Goal: Task Accomplishment & Management: Manage account settings

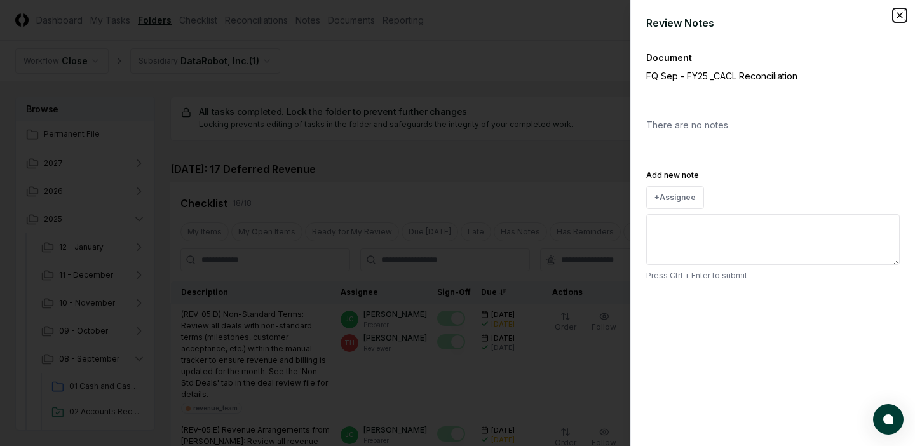
click at [901, 15] on icon "button" at bounding box center [899, 15] width 10 height 10
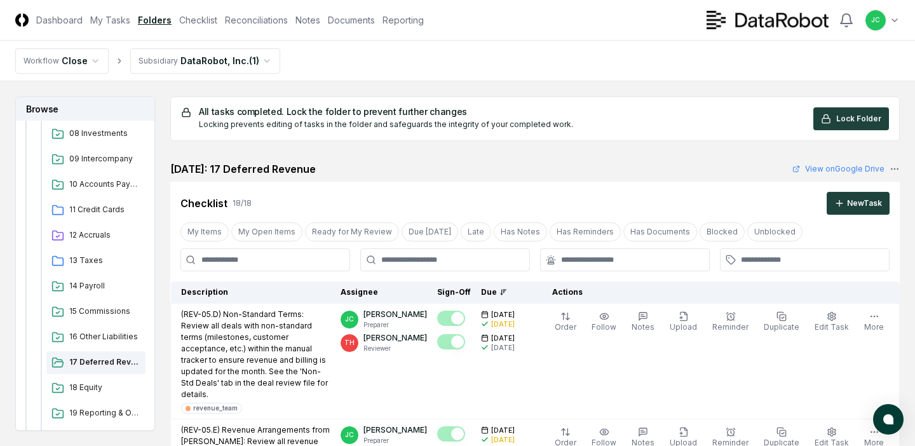
scroll to position [438, 0]
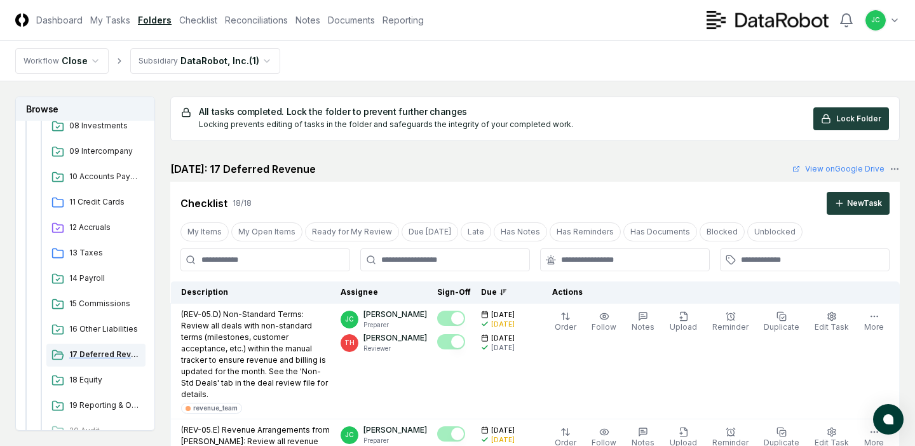
click at [95, 354] on span "17 Deferred Revenue" at bounding box center [104, 354] width 71 height 11
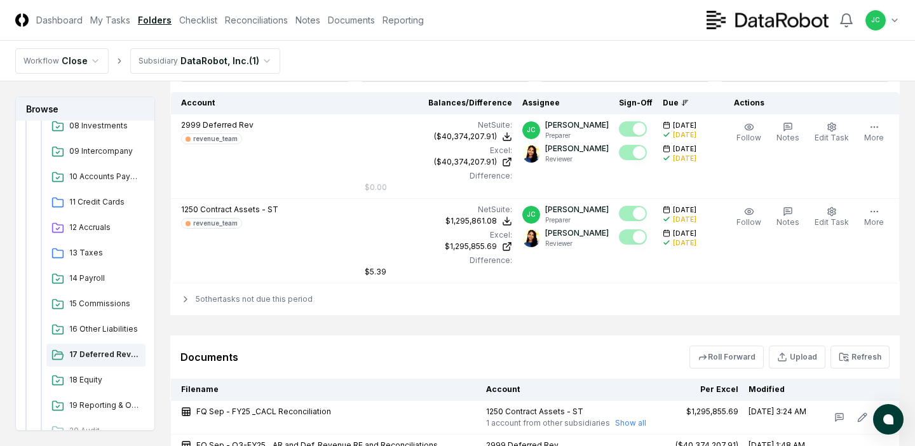
scroll to position [2565, 0]
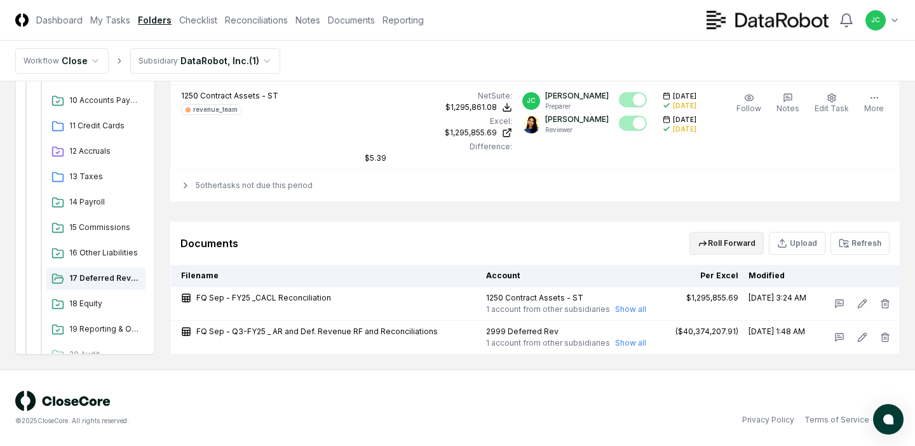
click at [739, 243] on button "Roll Forward" at bounding box center [726, 243] width 74 height 23
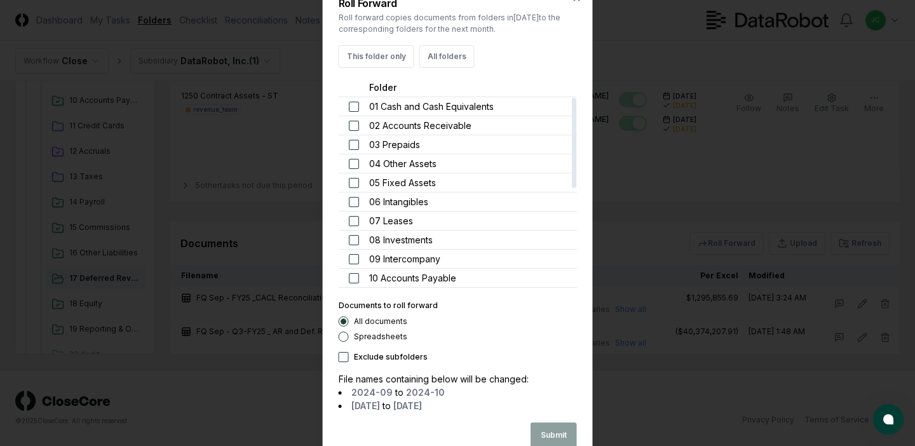
click at [579, 4] on div "Roll Forward Roll forward copies documents from folders in [DATE] to the corres…" at bounding box center [458, 222] width 270 height 481
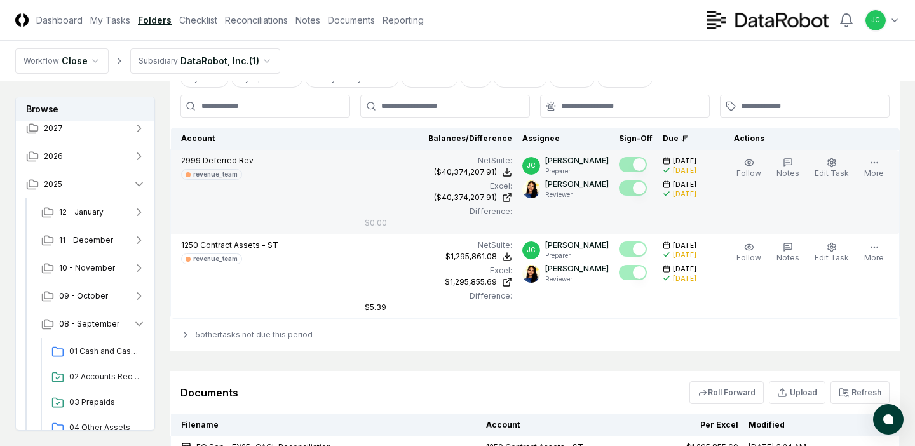
scroll to position [0, 0]
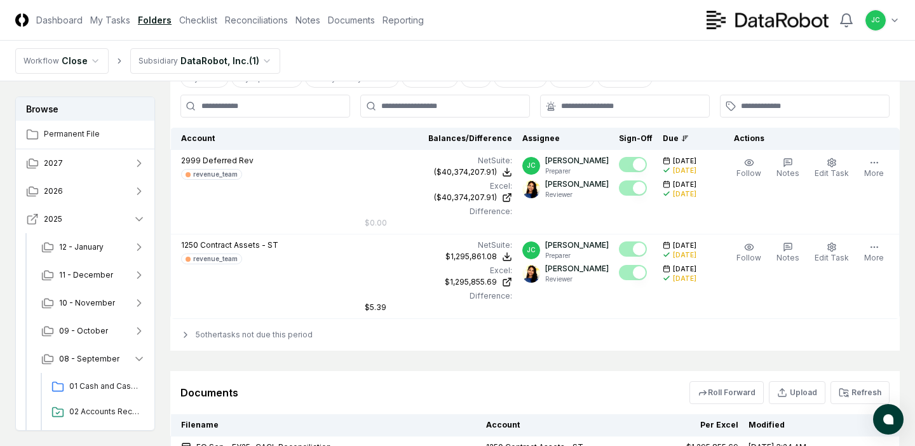
click at [135, 222] on icon "button" at bounding box center [139, 219] width 13 height 13
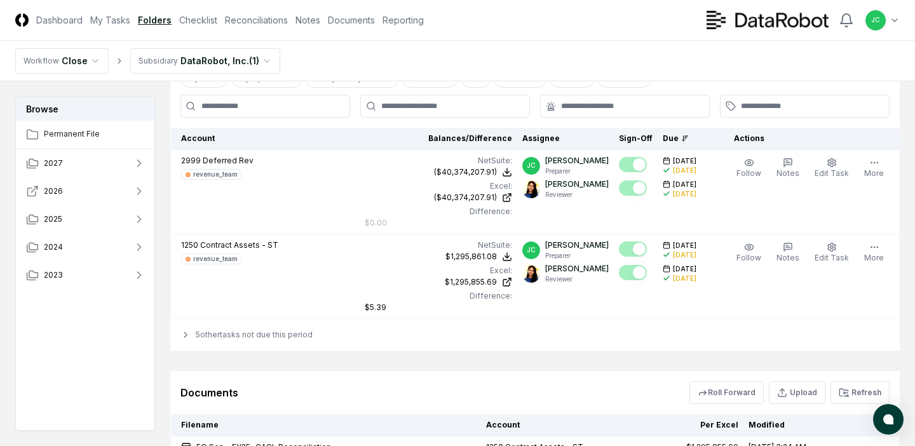
click at [143, 191] on icon "button" at bounding box center [139, 191] width 13 height 13
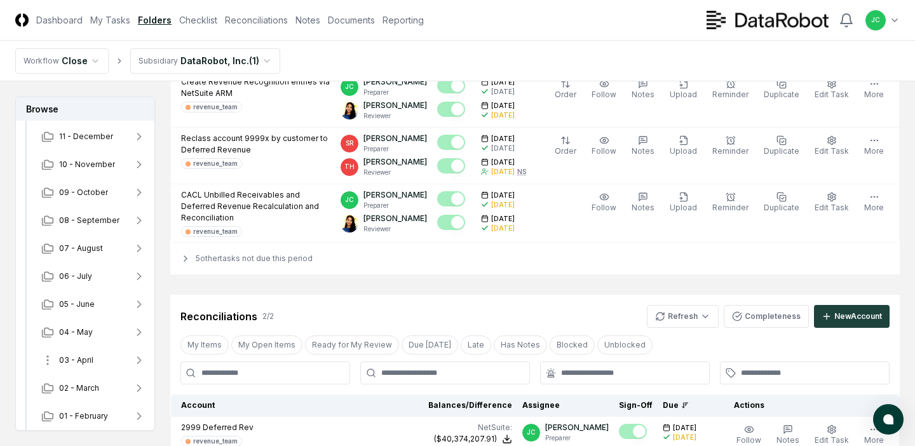
scroll to position [98, 0]
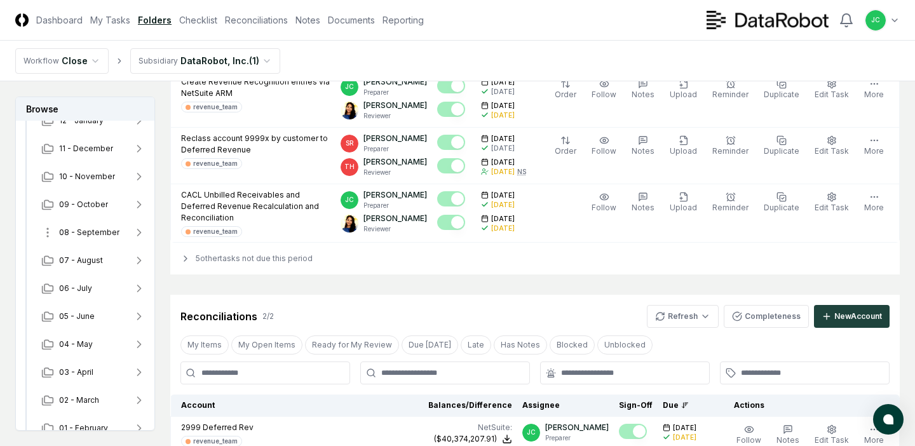
click at [79, 243] on button "08 - September" at bounding box center [93, 232] width 124 height 28
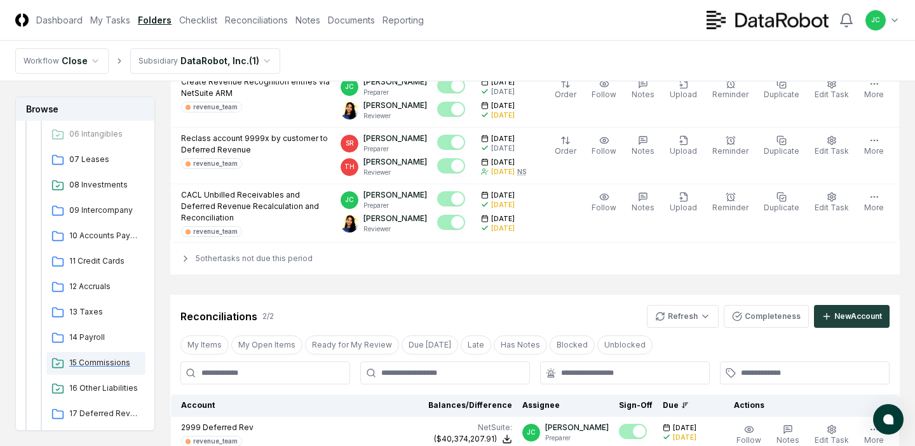
scroll to position [403, 0]
click at [86, 361] on span "17 Deferred Revenue" at bounding box center [104, 361] width 71 height 11
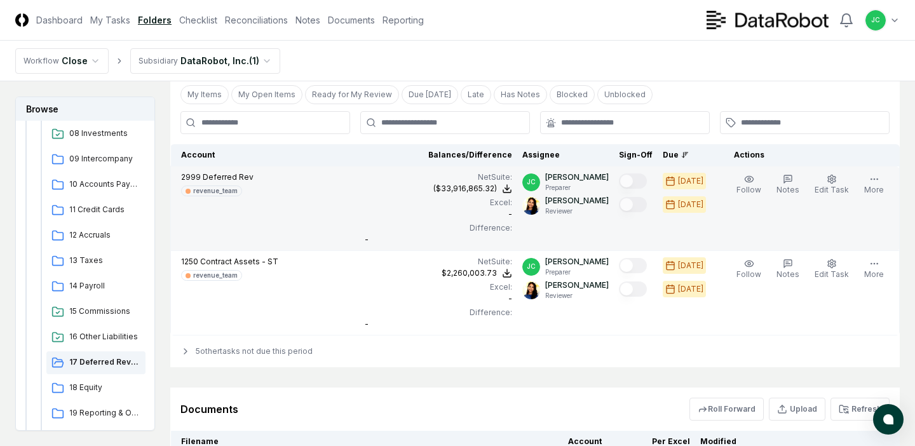
scroll to position [2333, 0]
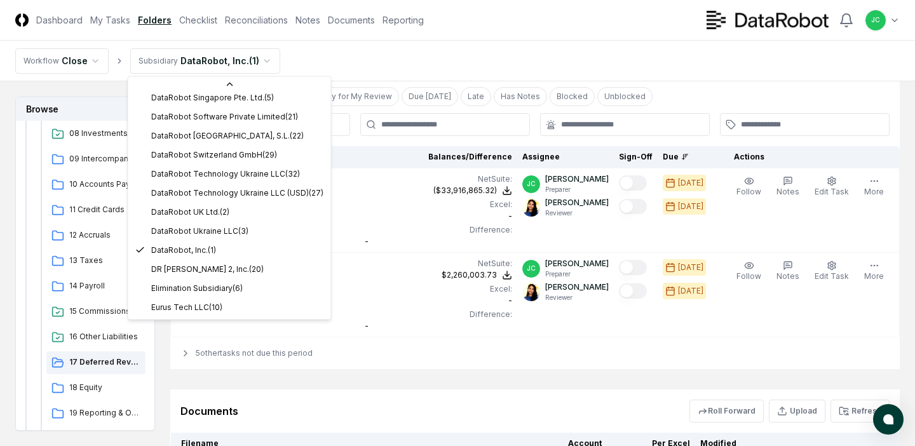
scroll to position [0, 0]
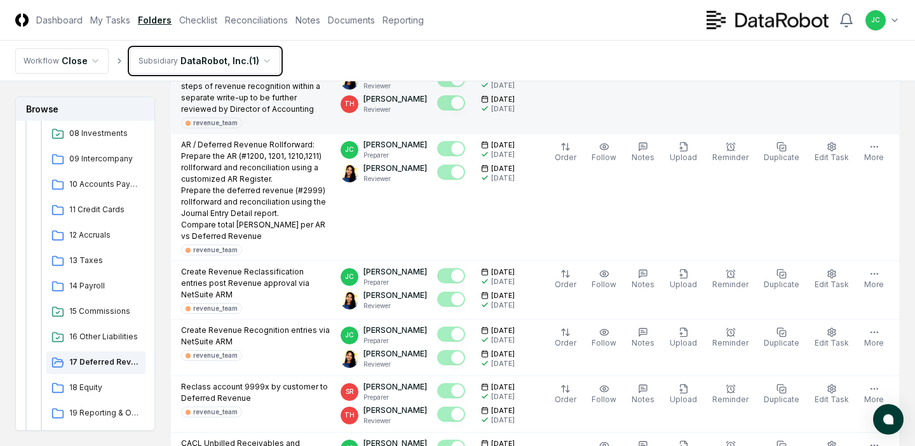
scroll to position [1790, 0]
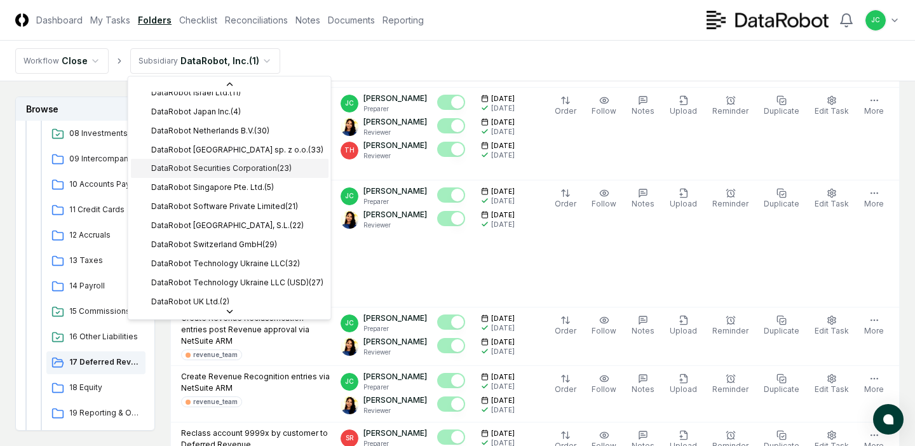
scroll to position [273, 0]
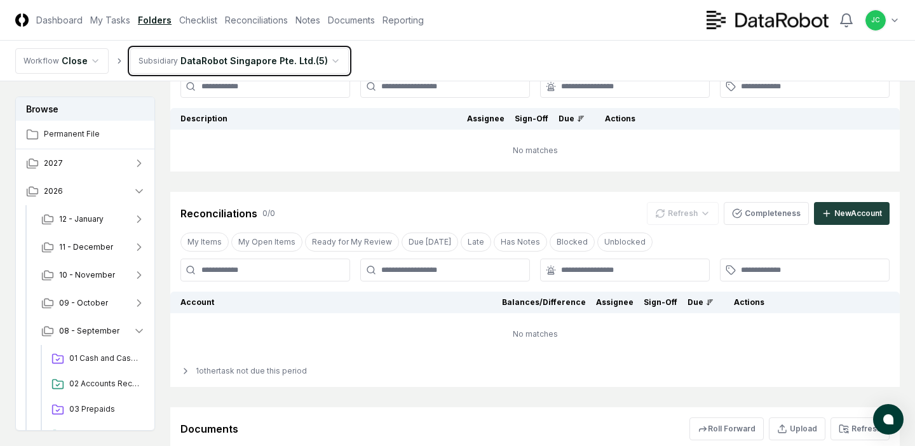
scroll to position [260, 0]
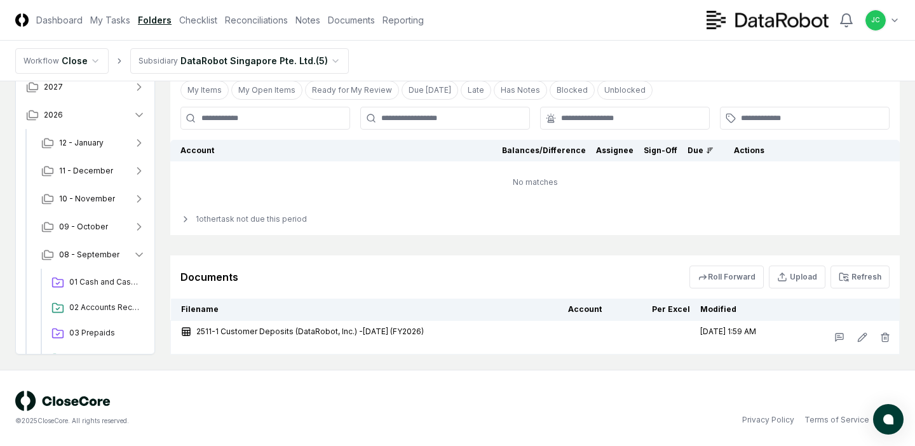
click at [312, 59] on html "CloseCore Dashboard My Tasks Folders Checklist Reconciliations Notes Documents …" at bounding box center [457, 93] width 915 height 706
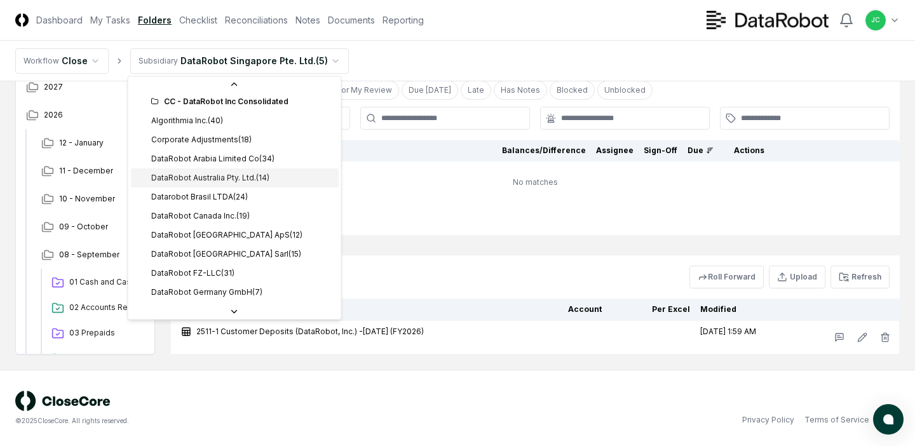
scroll to position [20, 0]
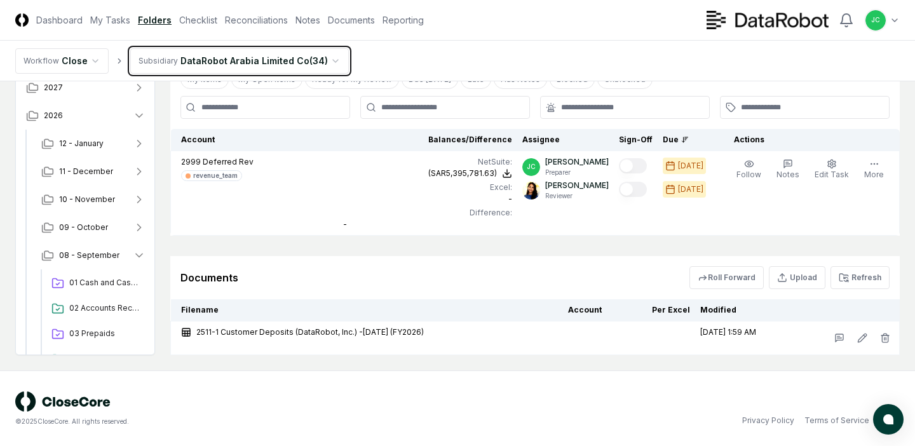
scroll to position [272, 0]
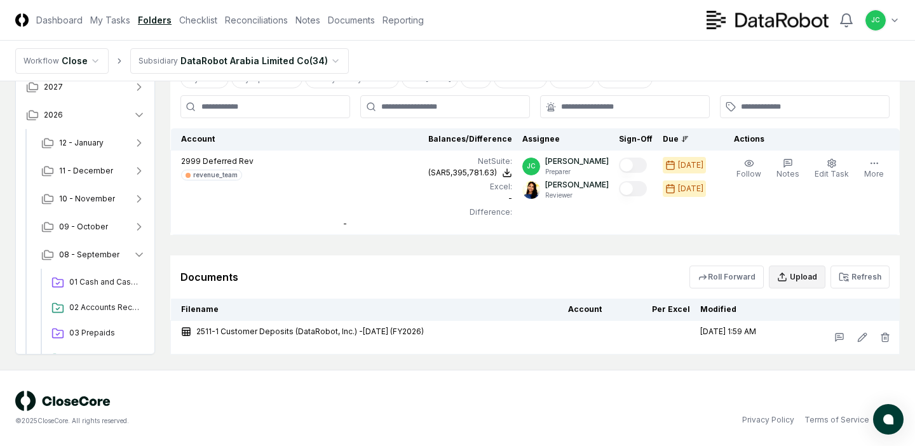
click at [799, 279] on button "Upload" at bounding box center [796, 276] width 57 height 23
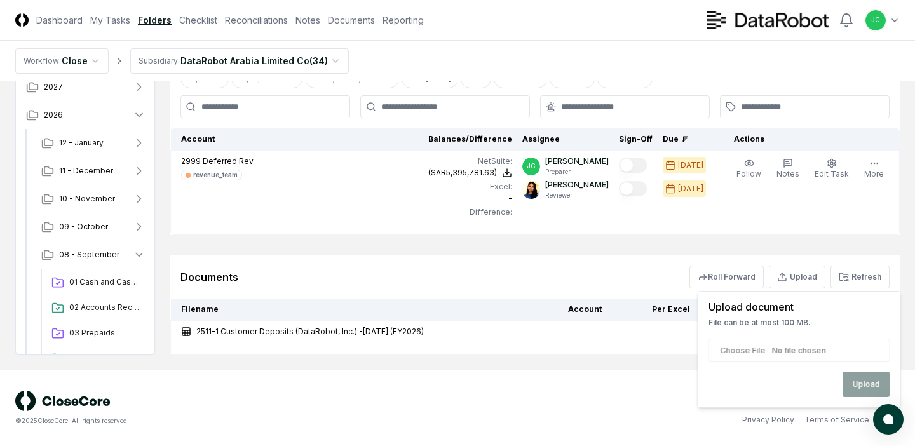
click at [779, 352] on input "file" at bounding box center [799, 349] width 182 height 23
type input "**********"
click at [873, 381] on button "Upload" at bounding box center [866, 384] width 48 height 25
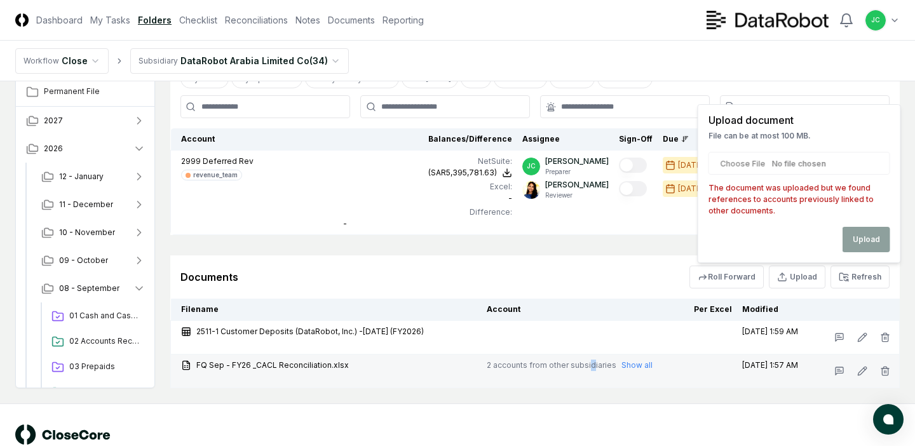
click at [606, 363] on span "2 accounts from other subsidiaries" at bounding box center [551, 364] width 130 height 11
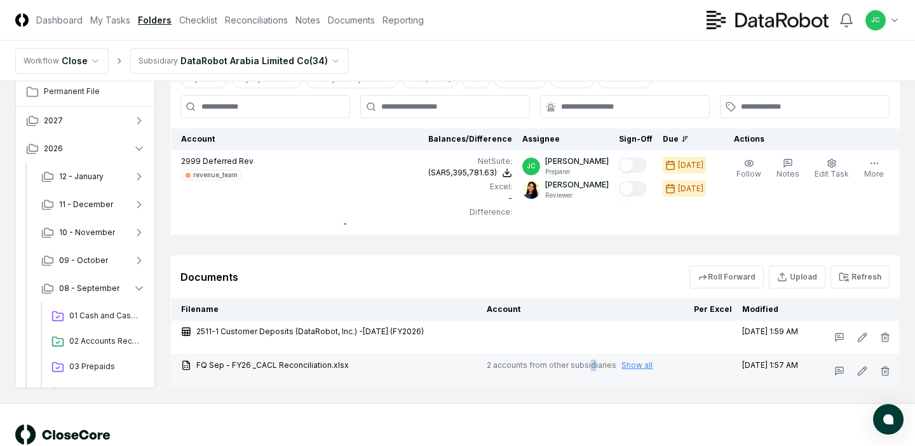
click at [650, 368] on button "Show all" at bounding box center [636, 364] width 31 height 11
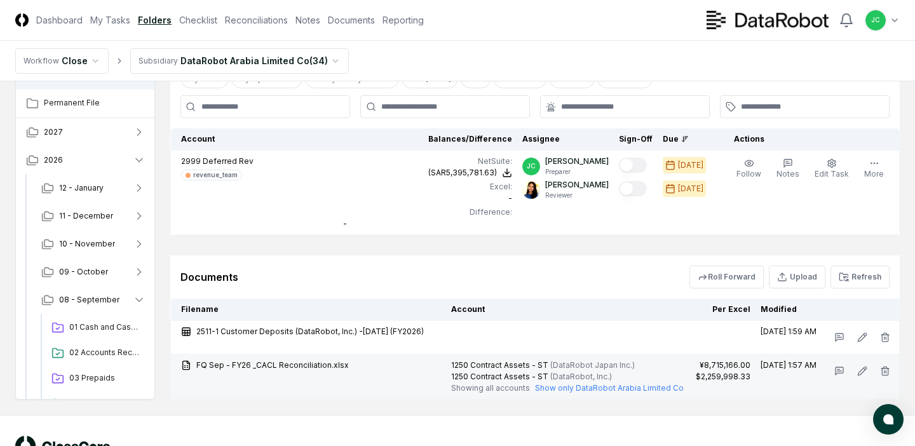
click at [476, 369] on div "1250 Contract Assets - ST ( DataRobot Japan Inc. )" at bounding box center [568, 364] width 234 height 11
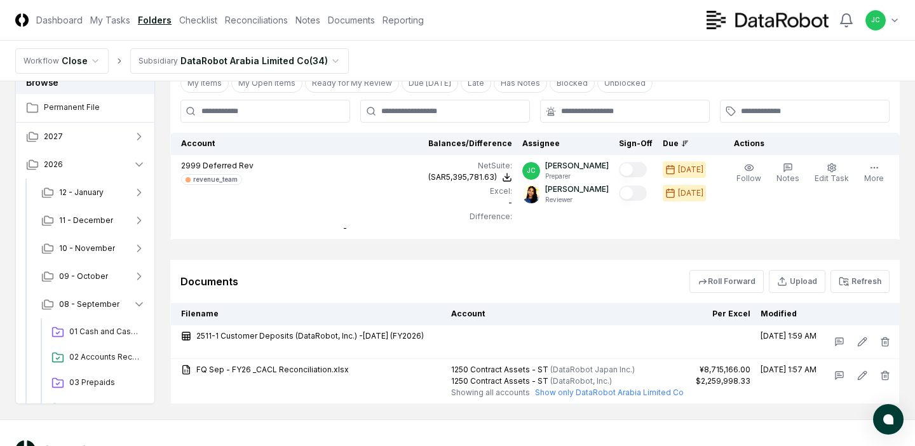
scroll to position [328, 0]
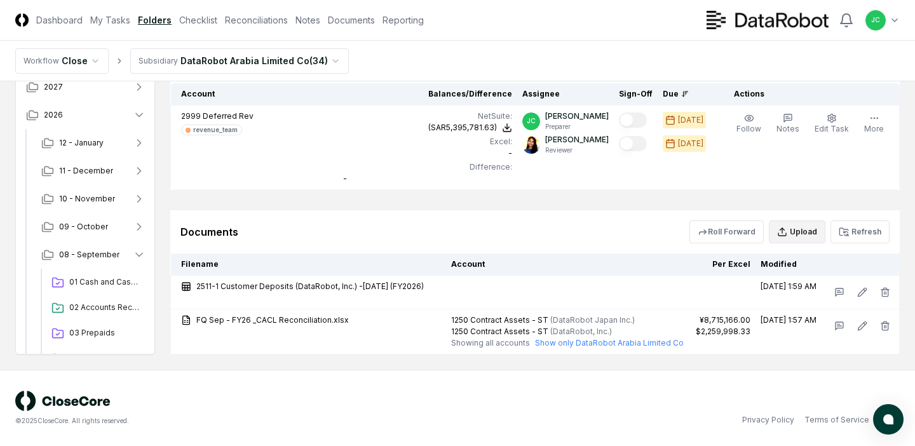
click at [794, 223] on button "Upload" at bounding box center [796, 231] width 57 height 23
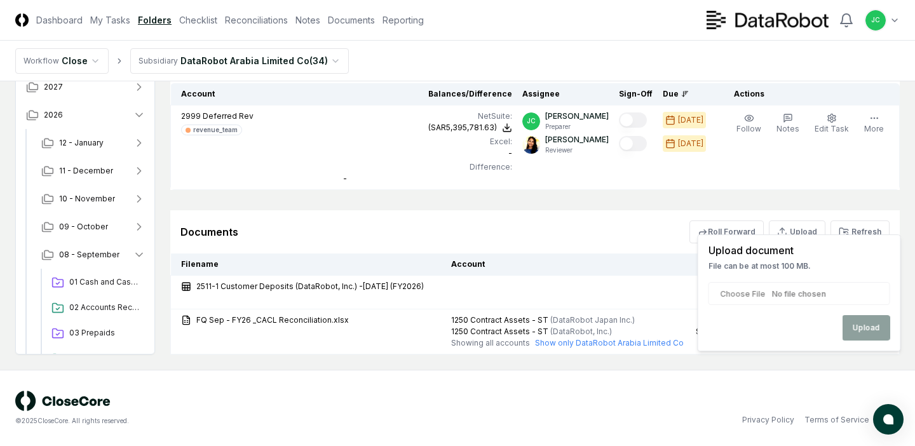
click at [794, 298] on input "file" at bounding box center [799, 293] width 182 height 23
type input "**********"
click at [852, 321] on button "Upload" at bounding box center [866, 327] width 48 height 25
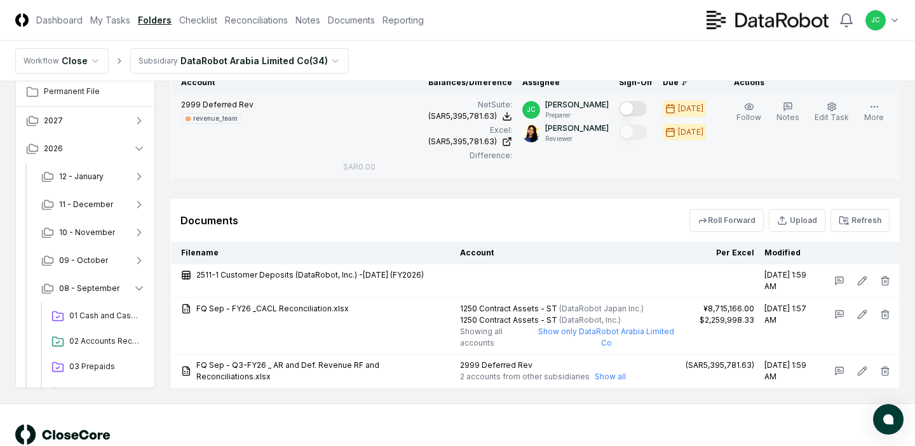
click at [643, 107] on button "Mark complete" at bounding box center [633, 108] width 28 height 15
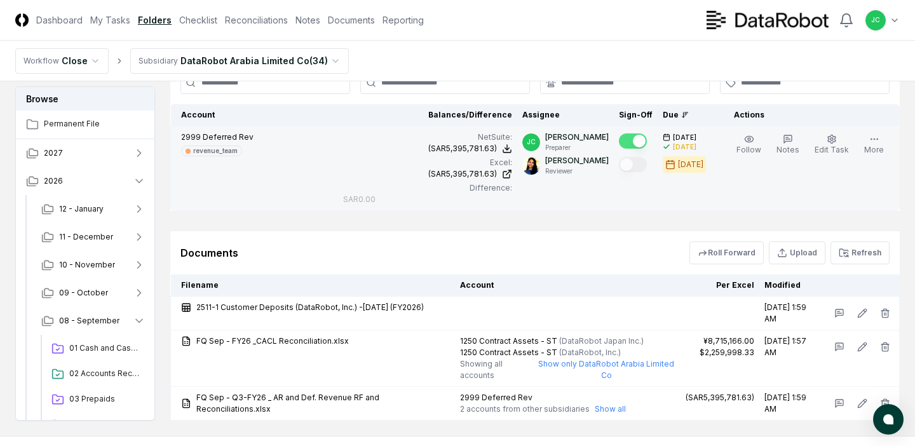
scroll to position [302, 0]
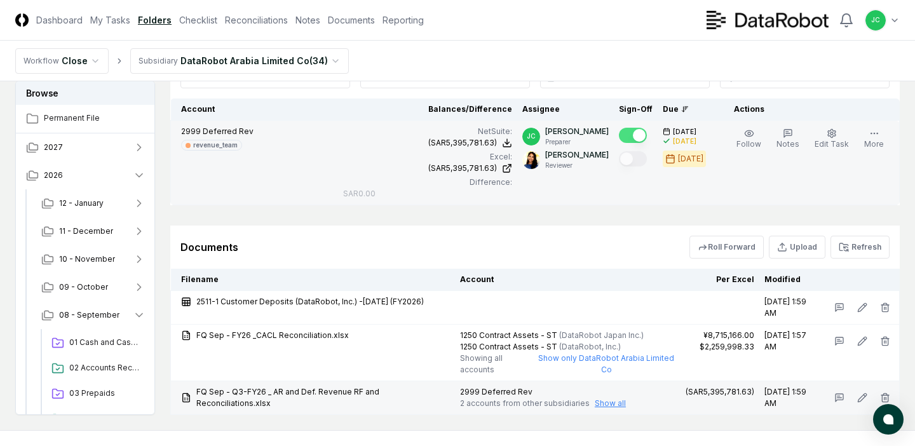
click at [594, 399] on button "Show all" at bounding box center [609, 403] width 31 height 11
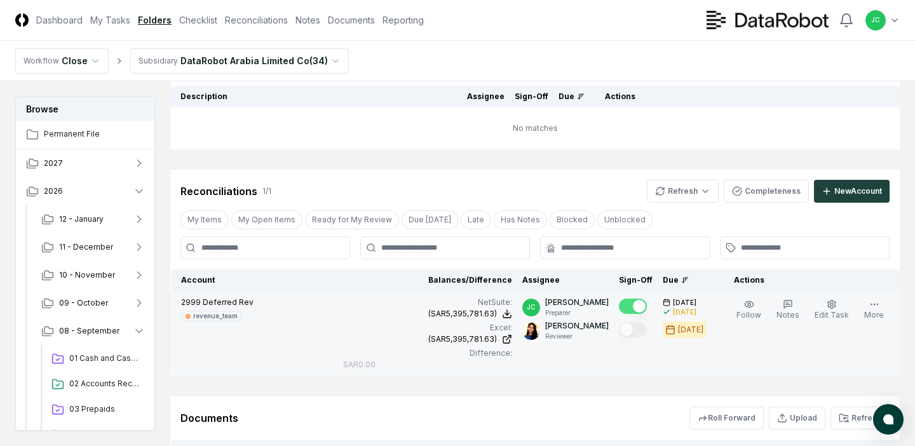
scroll to position [15, 0]
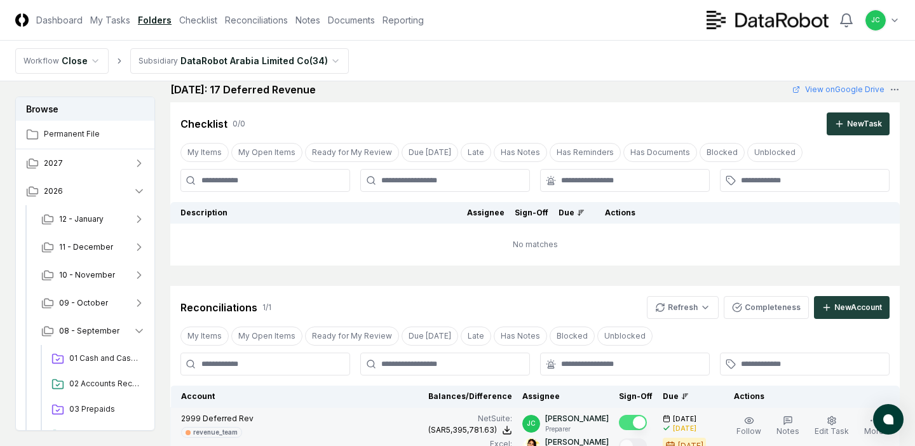
click at [302, 62] on html "CloseCore Dashboard My Tasks Folders Checklist Reconciliations Notes Documents …" at bounding box center [457, 406] width 915 height 842
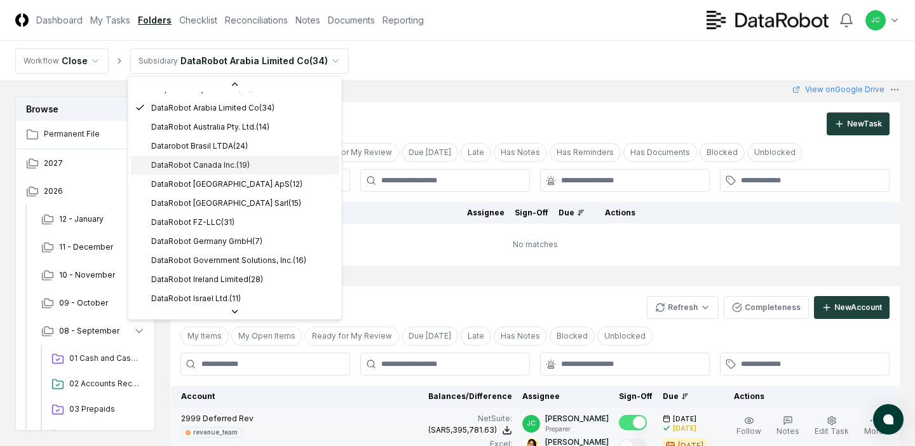
scroll to position [87, 0]
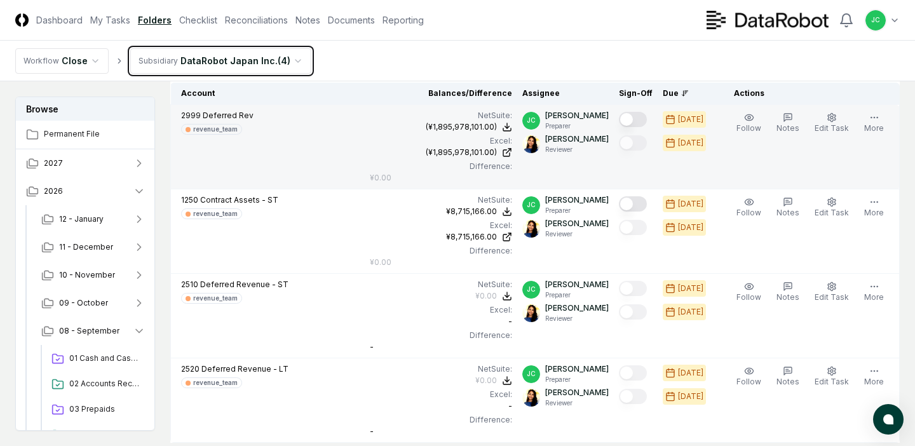
scroll to position [318, 0]
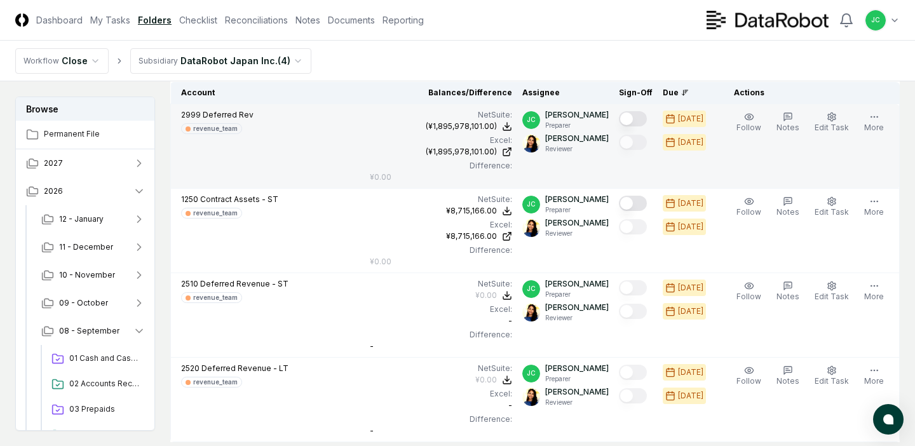
click at [639, 123] on button "Mark complete" at bounding box center [633, 118] width 28 height 15
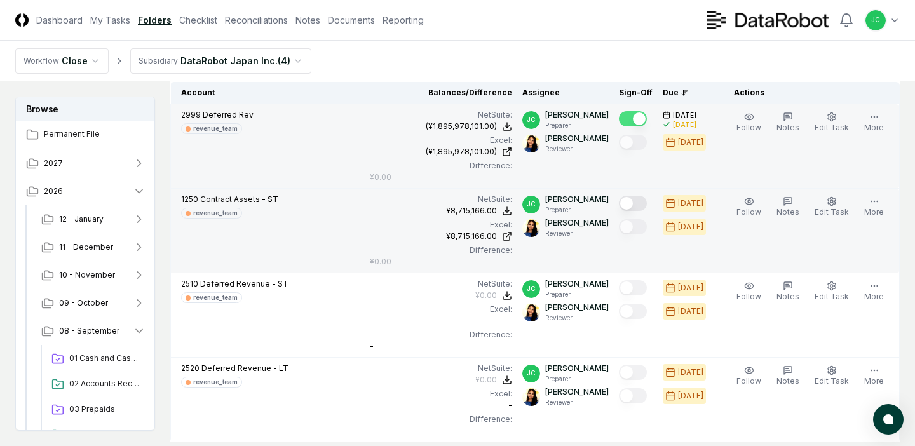
click at [639, 205] on button "Mark complete" at bounding box center [633, 203] width 28 height 15
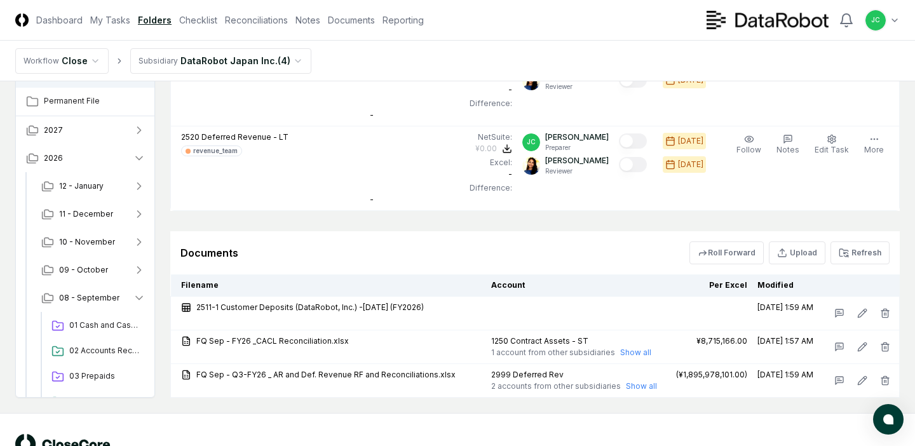
scroll to position [558, 0]
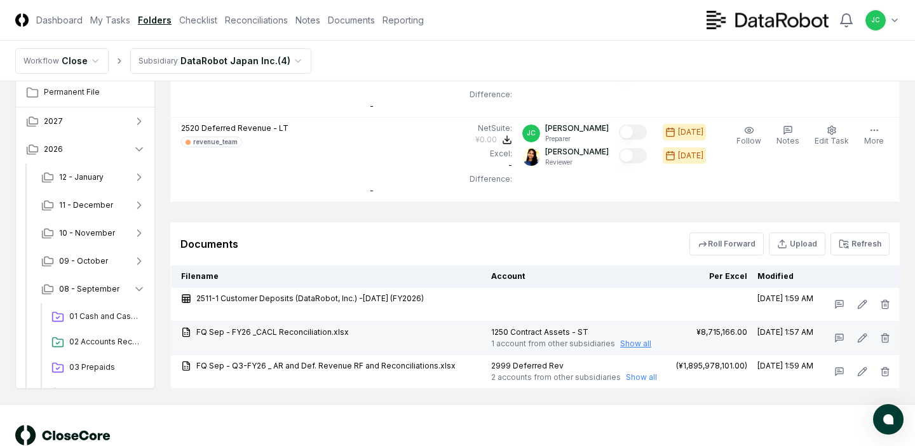
click at [624, 343] on button "Show all" at bounding box center [635, 343] width 31 height 11
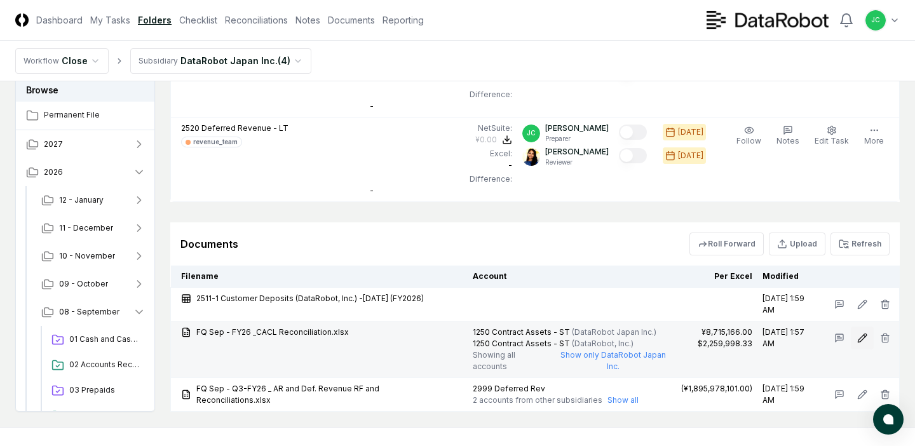
click at [859, 341] on icon at bounding box center [861, 337] width 8 height 8
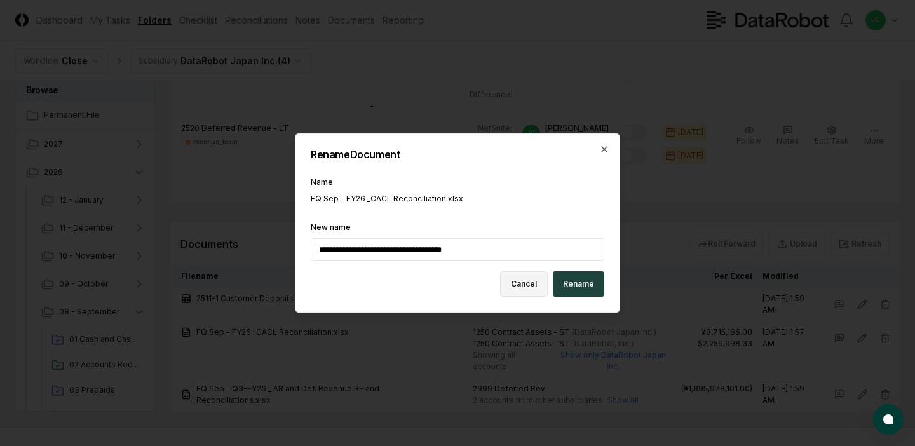
click at [526, 279] on button "Cancel" at bounding box center [524, 283] width 48 height 25
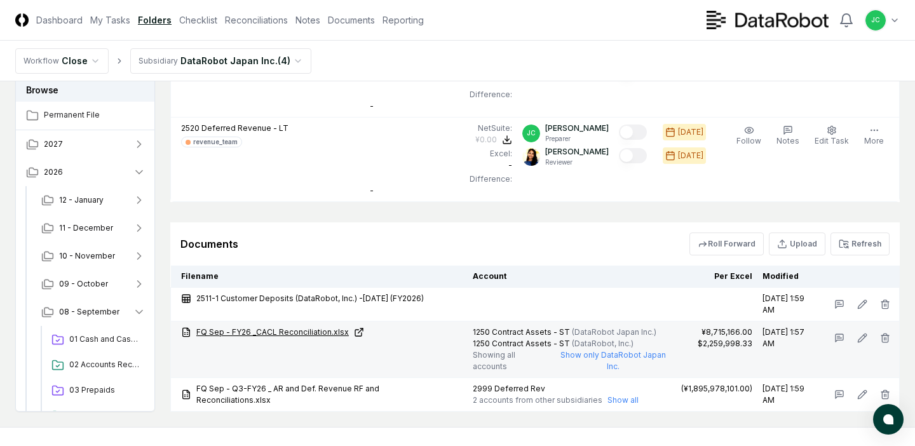
click at [295, 330] on link "FQ Sep - FY26 _CACL Reconciliation.xlsx" at bounding box center [321, 331] width 281 height 11
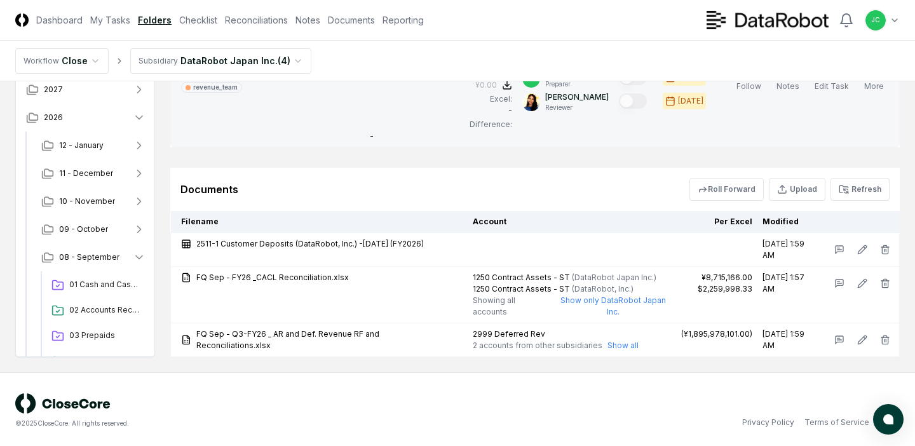
scroll to position [615, 0]
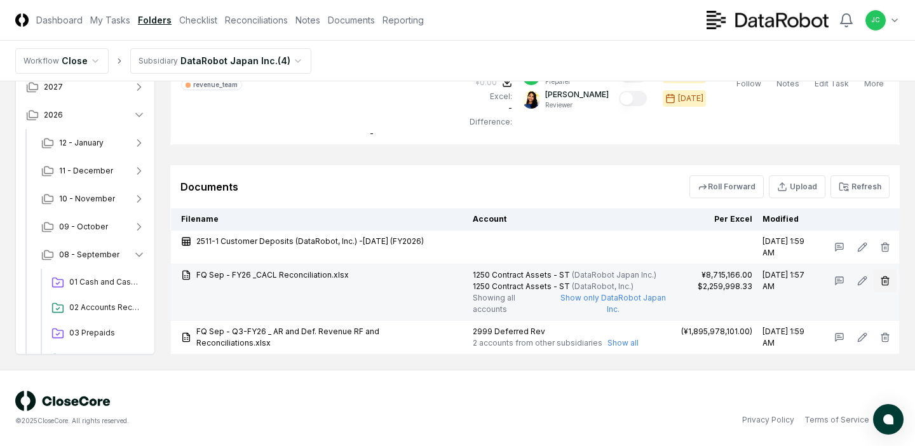
click at [880, 279] on icon "button" at bounding box center [885, 281] width 10 height 10
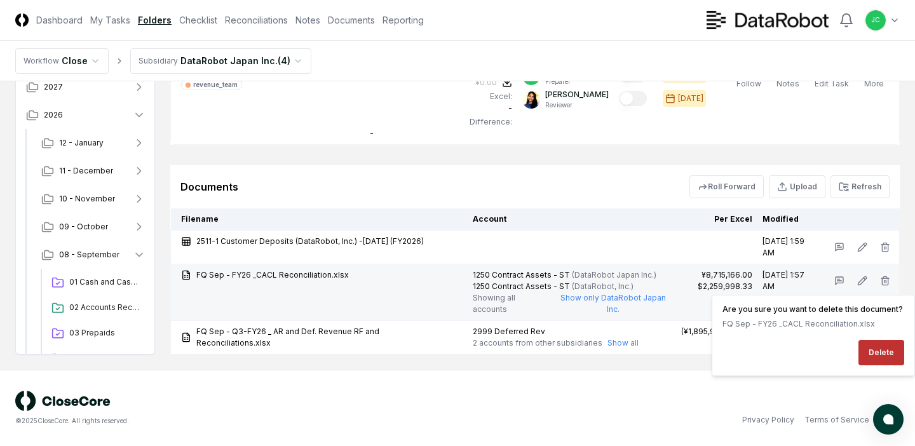
click at [873, 350] on button "Delete" at bounding box center [881, 352] width 46 height 25
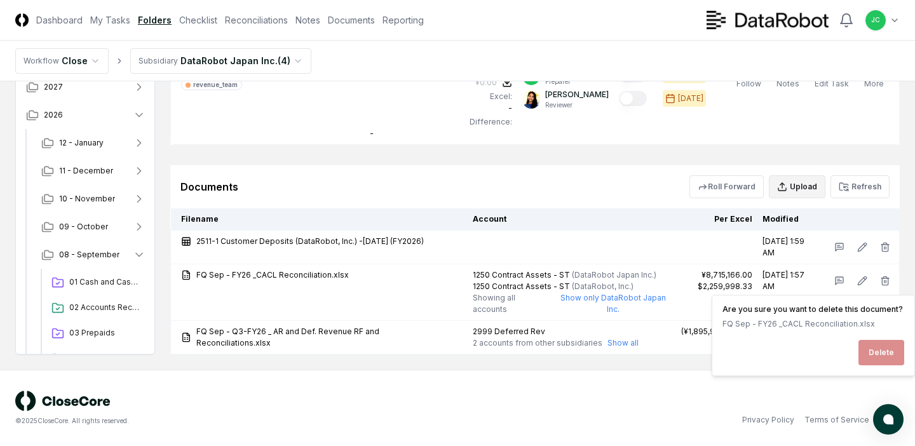
click at [786, 191] on icon "button" at bounding box center [782, 187] width 10 height 10
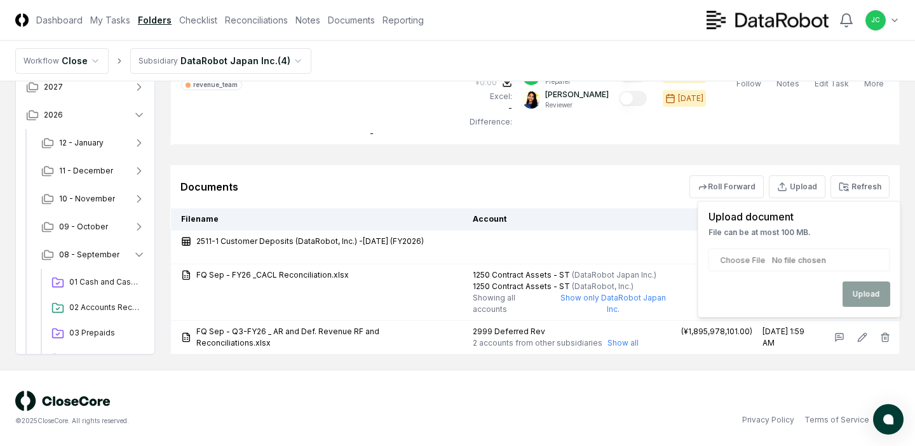
click at [801, 260] on input "file" at bounding box center [799, 259] width 182 height 23
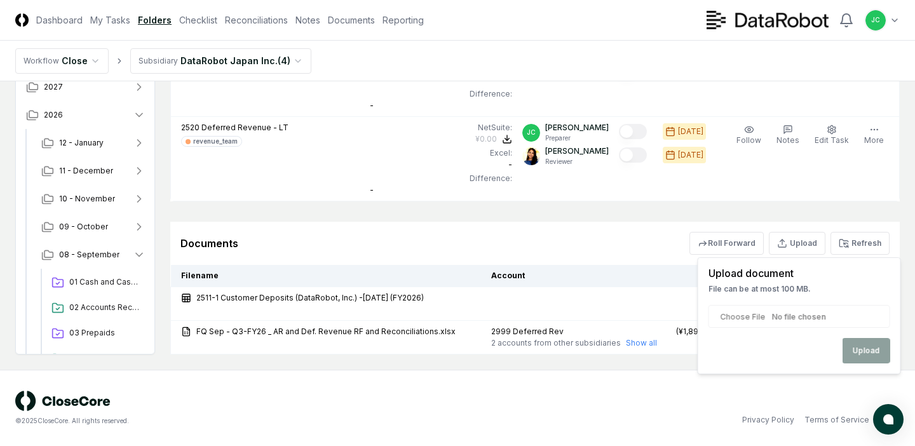
scroll to position [559, 0]
click at [764, 335] on form "Upload" at bounding box center [799, 334] width 182 height 58
click at [875, 346] on div "Upload" at bounding box center [799, 350] width 182 height 25
click at [775, 305] on input "file" at bounding box center [799, 316] width 182 height 23
type input "**********"
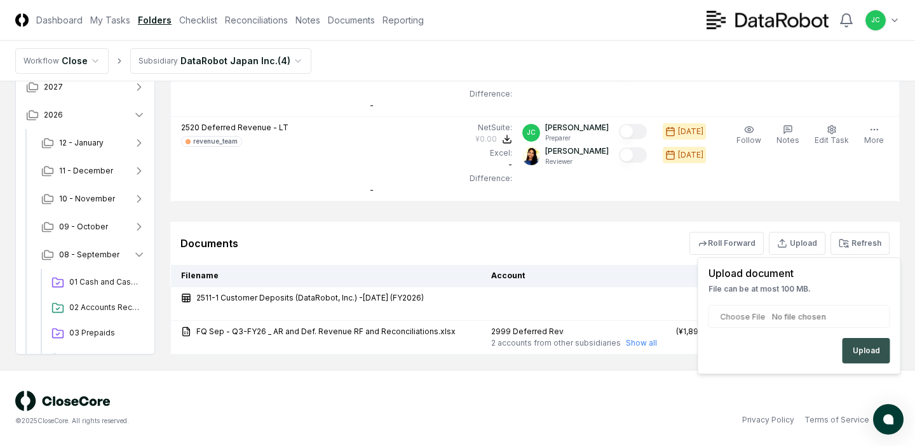
click at [854, 353] on button "Upload" at bounding box center [866, 350] width 48 height 25
click at [608, 272] on th "Account" at bounding box center [577, 276] width 182 height 22
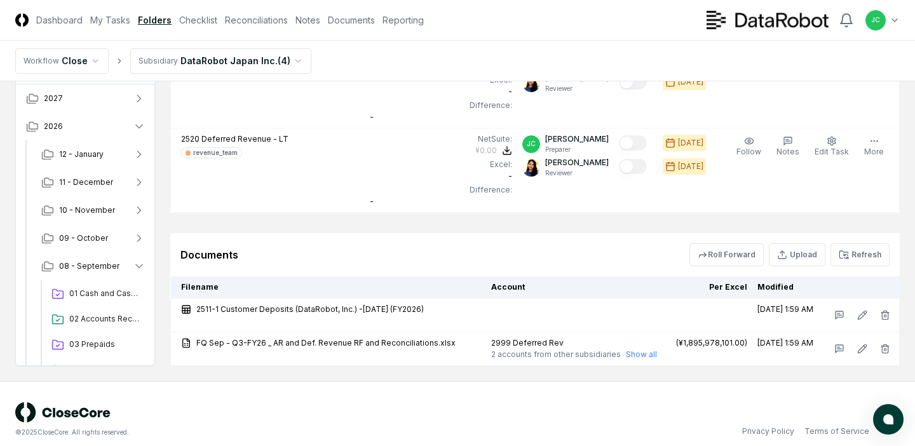
scroll to position [549, 0]
click at [872, 253] on button "Refresh" at bounding box center [859, 253] width 59 height 23
click at [791, 257] on button "Upload" at bounding box center [796, 253] width 57 height 23
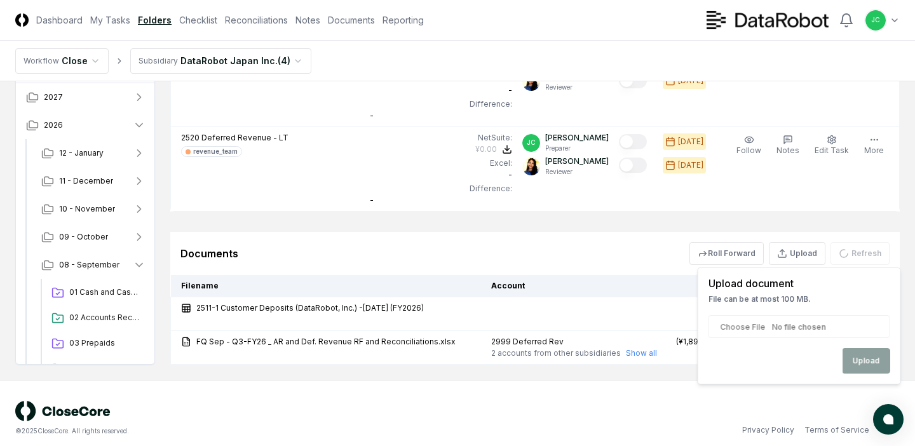
click at [807, 332] on input "file" at bounding box center [799, 326] width 182 height 23
type input "**********"
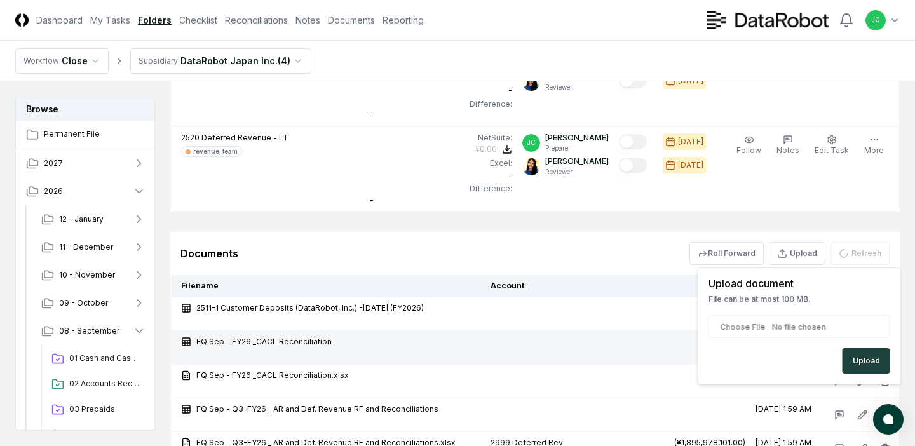
click at [584, 345] on td at bounding box center [575, 348] width 181 height 34
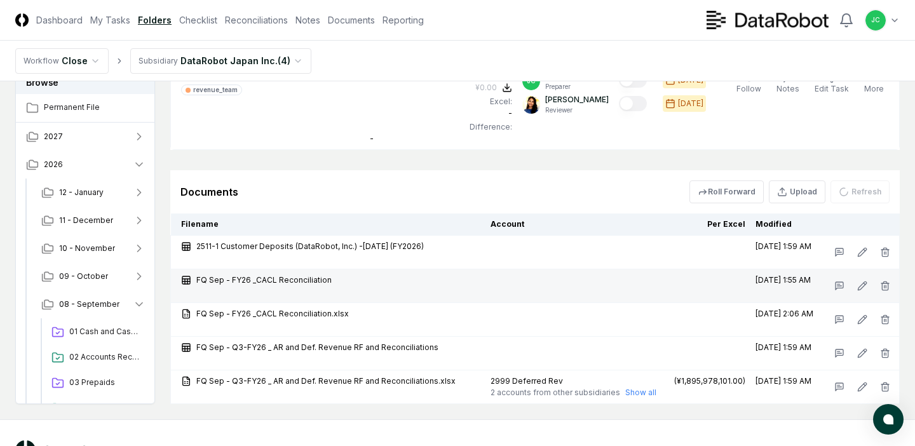
scroll to position [613, 0]
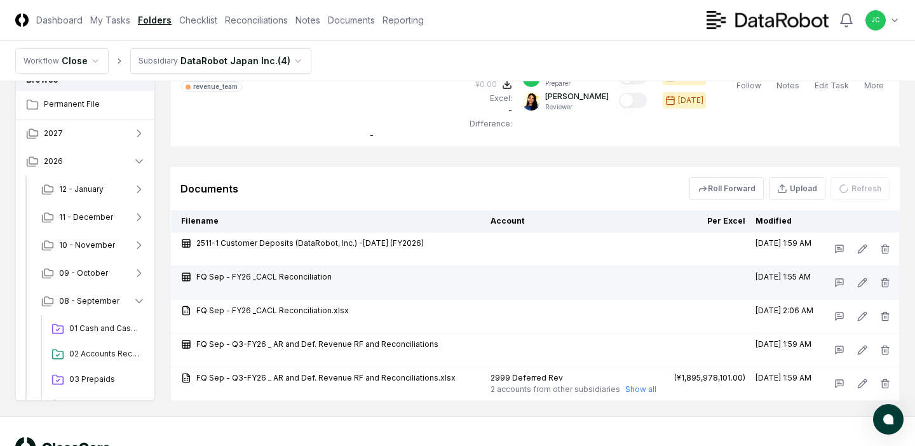
click at [643, 283] on td at bounding box center [575, 283] width 181 height 34
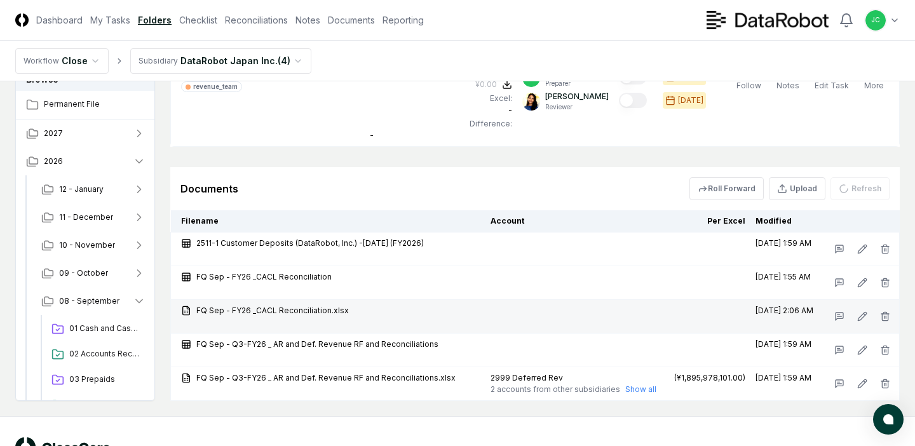
click at [635, 314] on td at bounding box center [575, 317] width 181 height 34
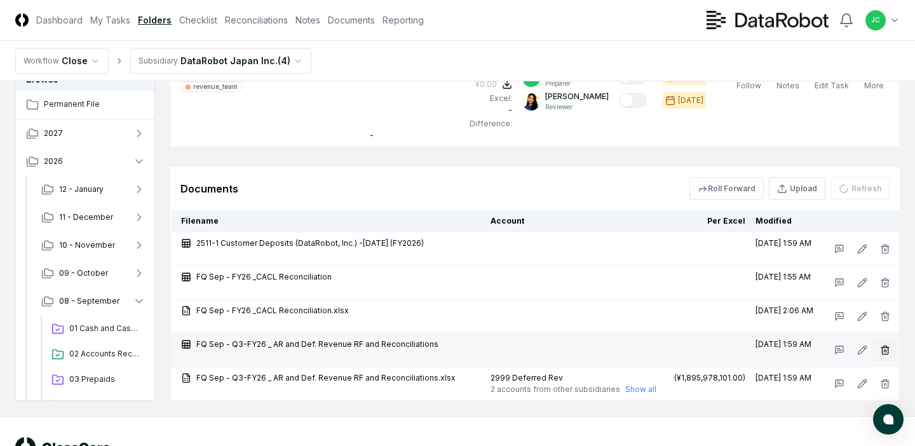
click at [883, 352] on icon "button" at bounding box center [885, 350] width 10 height 10
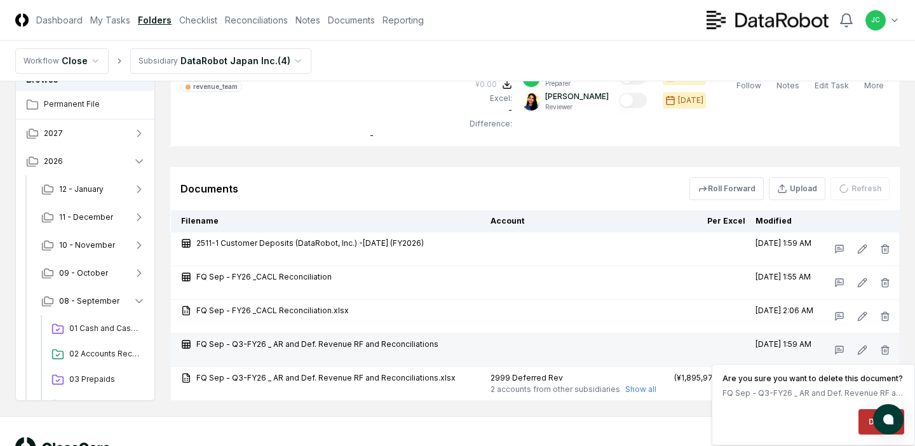
click at [864, 422] on button "Delete" at bounding box center [881, 421] width 46 height 25
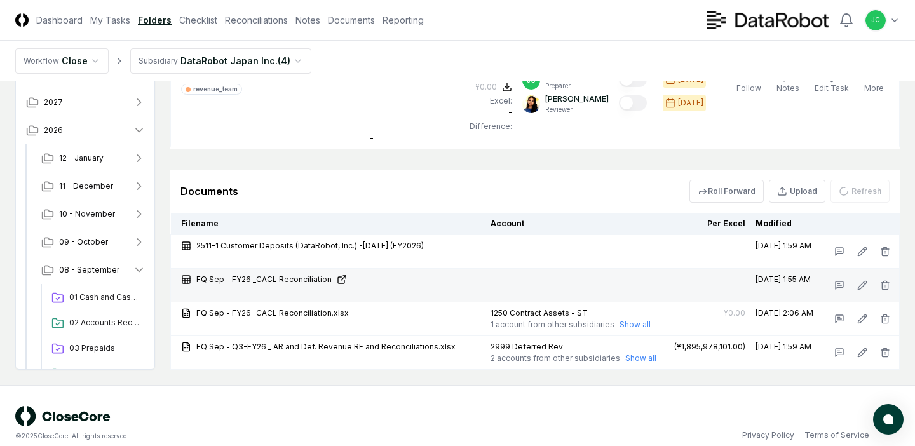
click at [284, 274] on link "FQ Sep - FY26 _CACL Reconciliation" at bounding box center [330, 279] width 299 height 11
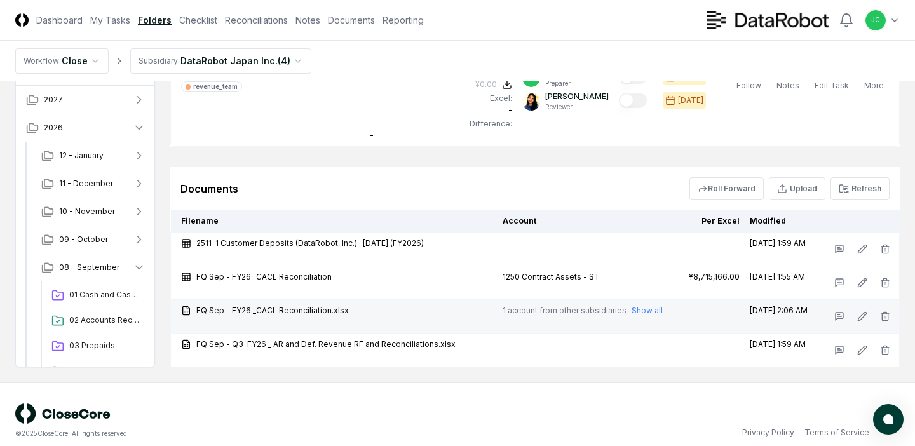
click at [639, 309] on button "Show all" at bounding box center [646, 310] width 31 height 11
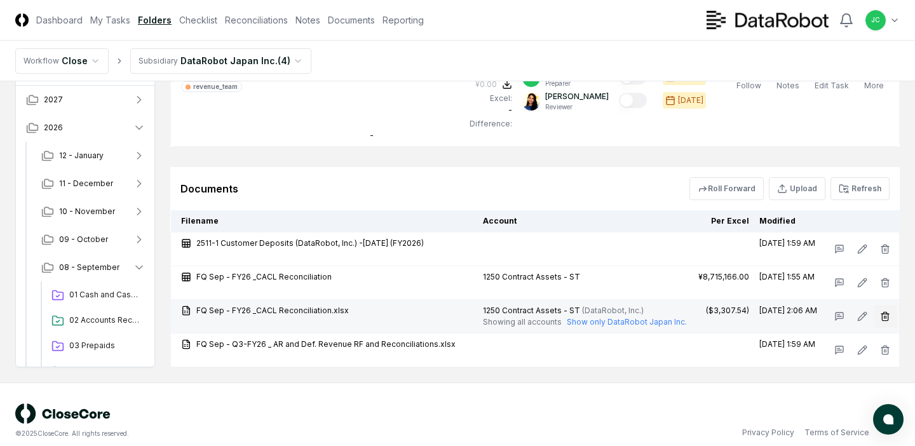
click at [885, 319] on icon "button" at bounding box center [885, 316] width 10 height 10
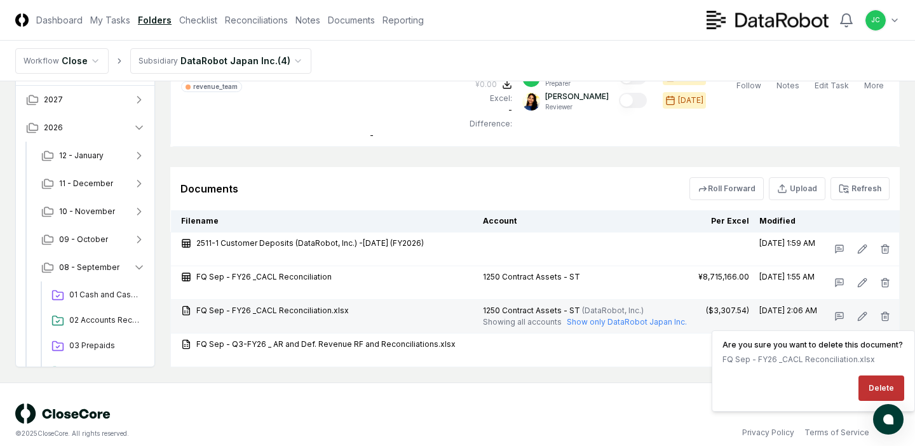
click at [871, 384] on button "Delete" at bounding box center [881, 387] width 46 height 25
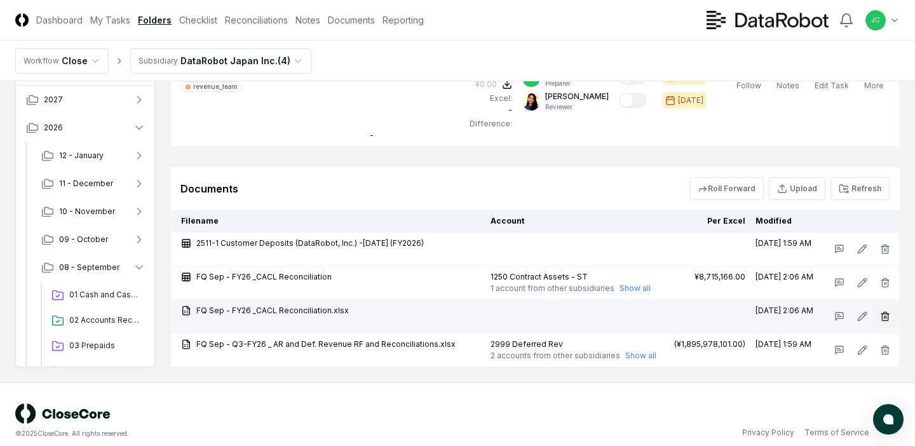
click at [882, 318] on icon "button" at bounding box center [885, 316] width 10 height 10
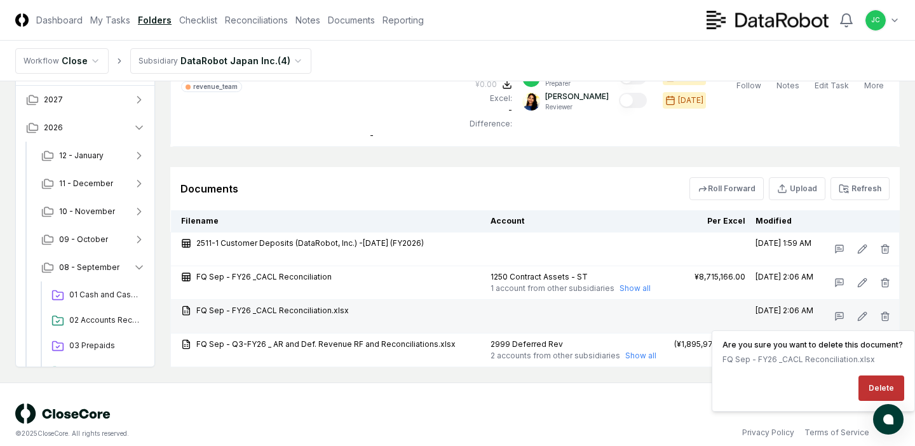
click at [878, 392] on button "Delete" at bounding box center [881, 387] width 46 height 25
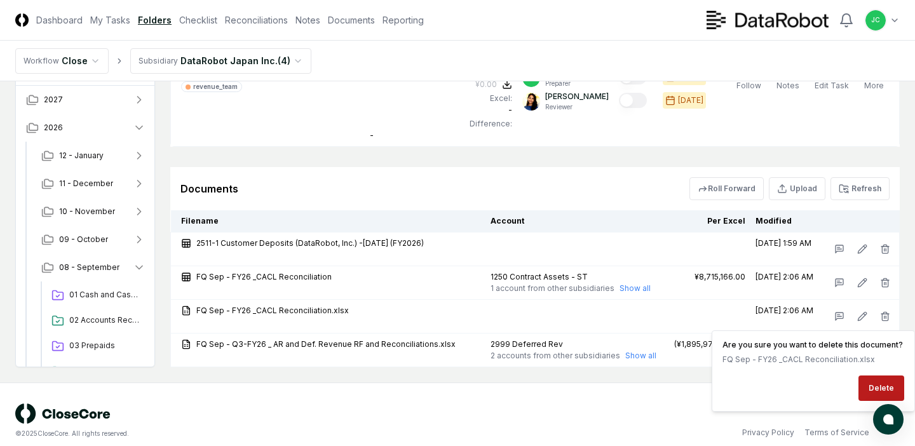
scroll to position [593, 0]
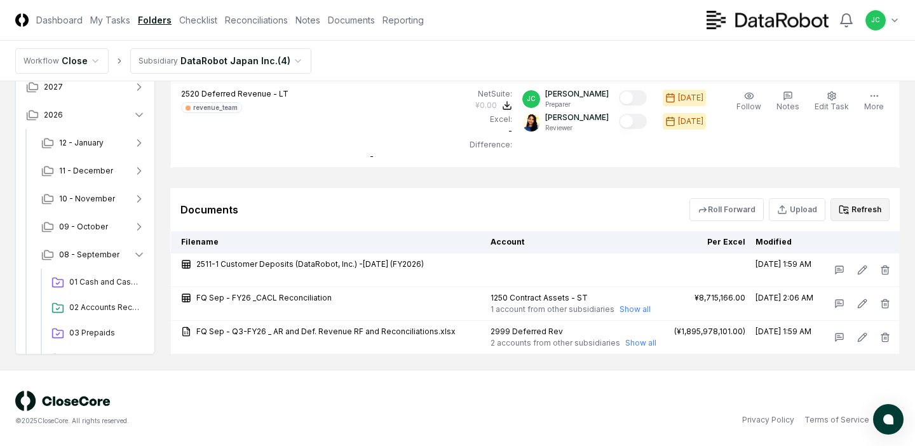
click at [872, 208] on button "Refresh" at bounding box center [859, 209] width 59 height 23
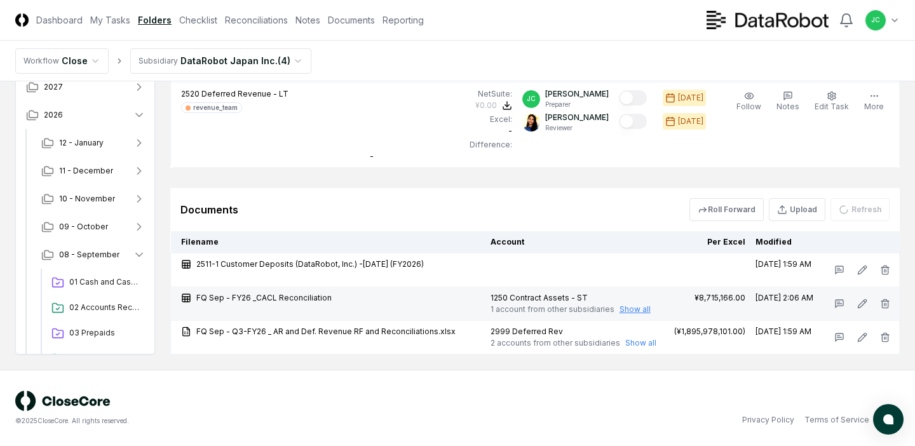
click at [630, 311] on button "Show all" at bounding box center [634, 309] width 31 height 11
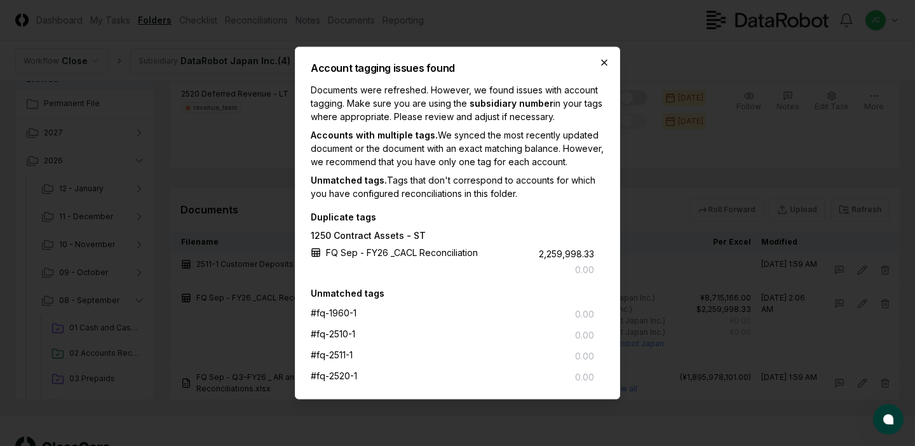
click at [601, 60] on icon "button" at bounding box center [604, 63] width 10 height 10
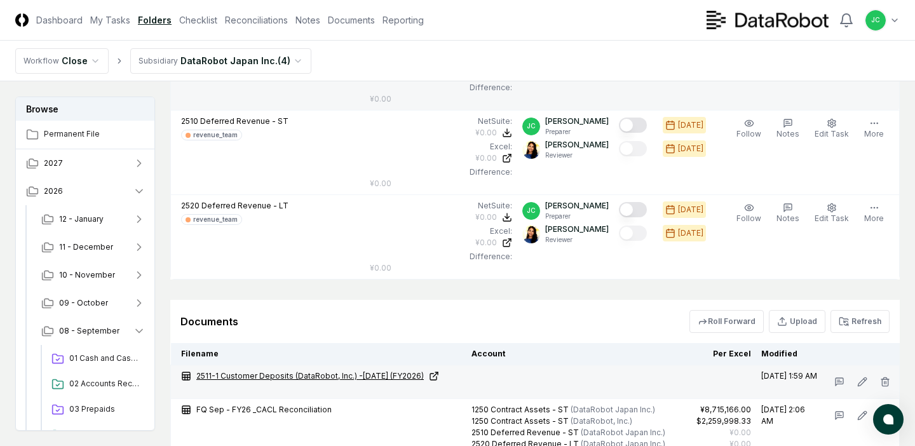
scroll to position [471, 0]
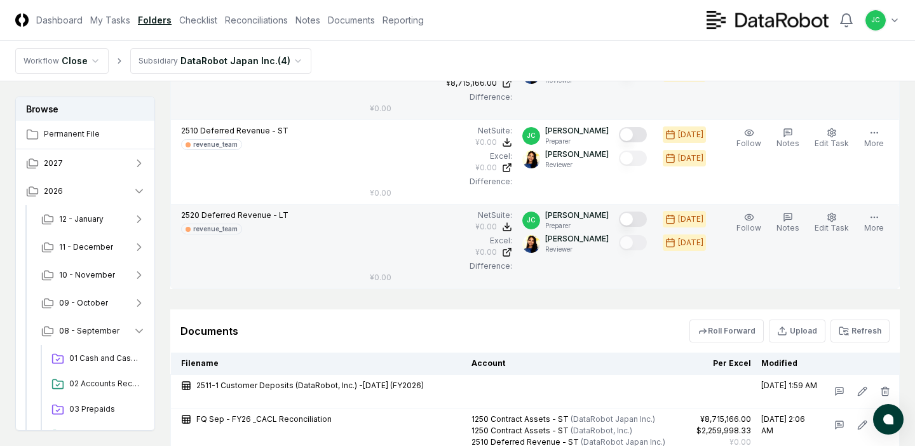
click at [640, 220] on button "Mark complete" at bounding box center [633, 218] width 28 height 15
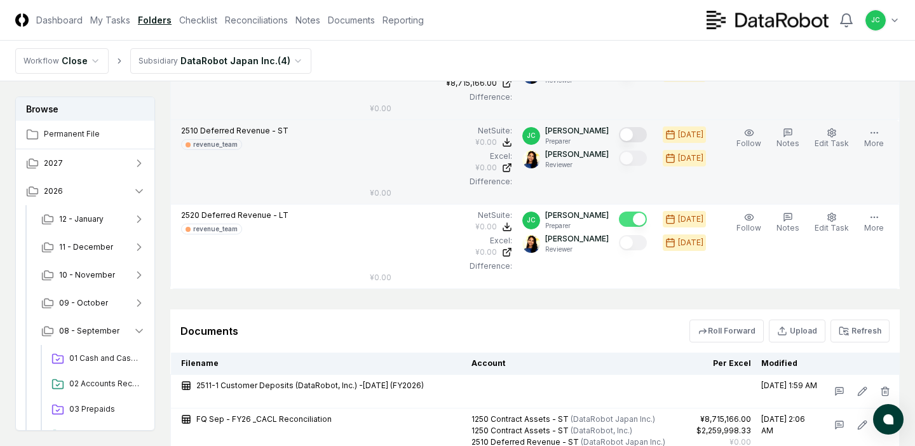
click at [638, 133] on button "Mark complete" at bounding box center [633, 134] width 28 height 15
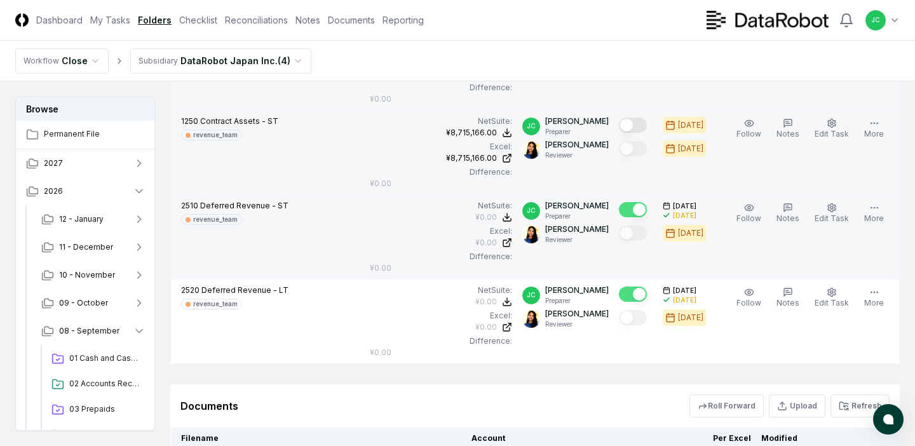
scroll to position [326, 0]
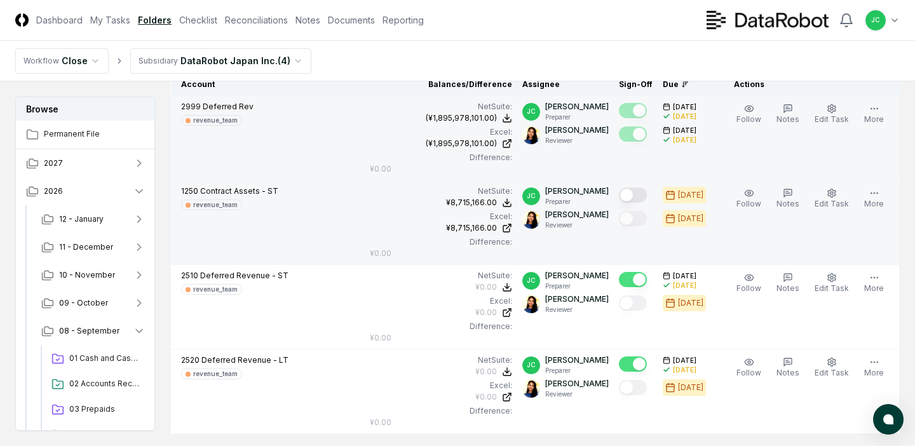
click at [641, 189] on button "Mark complete" at bounding box center [633, 194] width 28 height 15
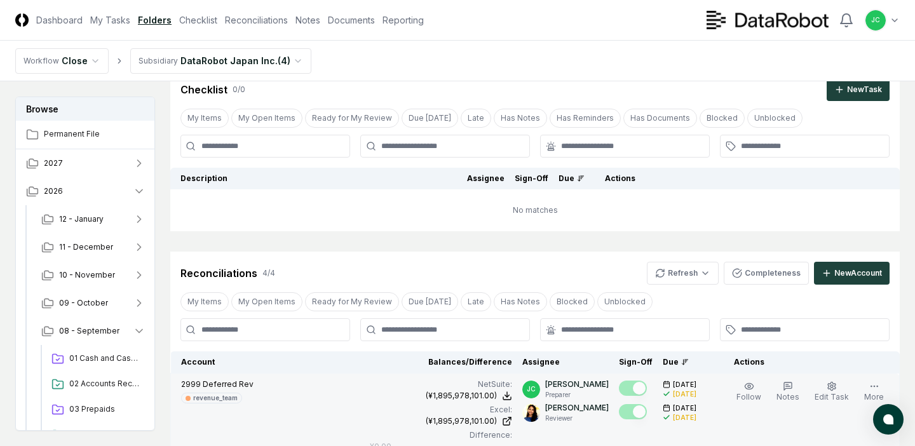
scroll to position [0, 0]
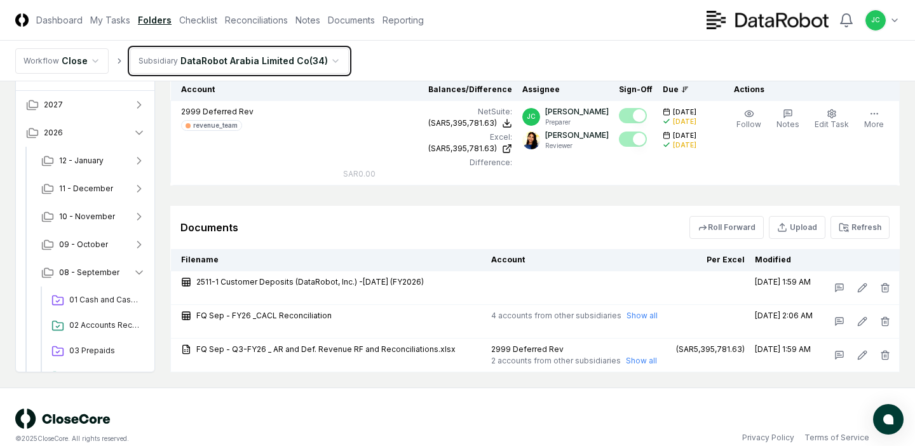
scroll to position [330, 0]
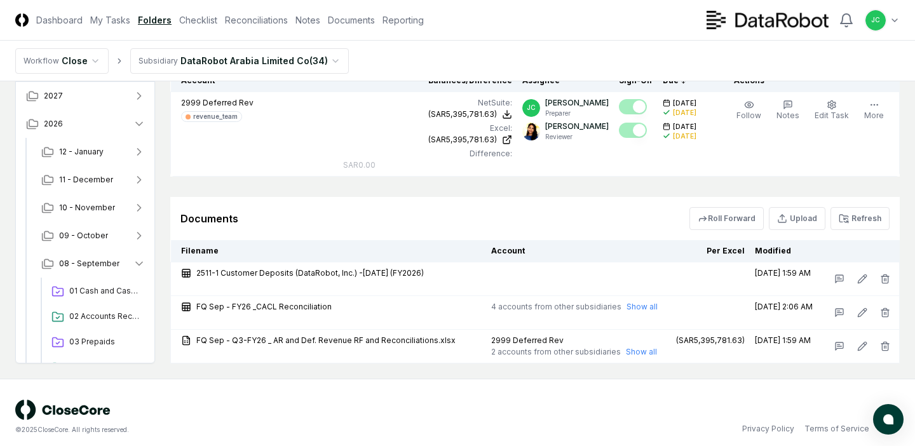
click at [295, 67] on html "CloseCore Dashboard My Tasks Folders Checklist Reconciliations Notes Documents …" at bounding box center [457, 62] width 915 height 785
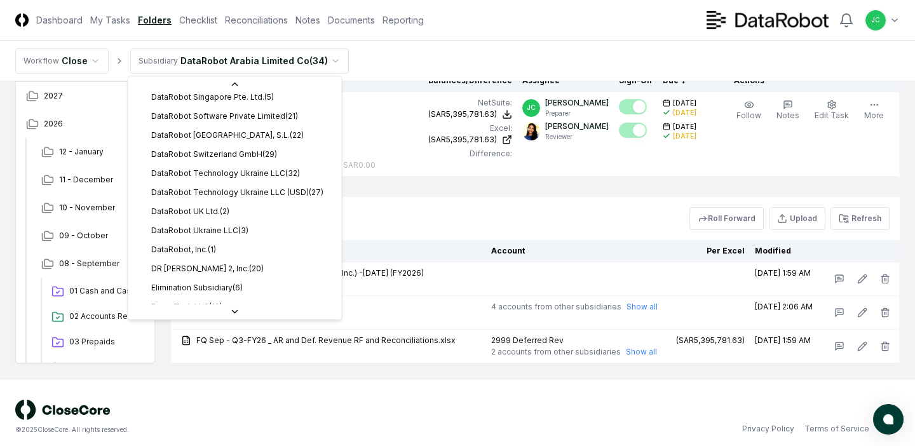
scroll to position [368, 0]
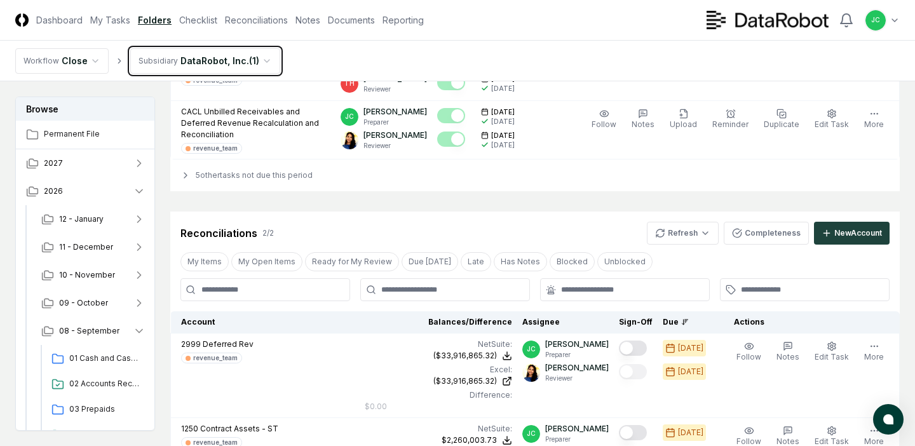
scroll to position [2274, 0]
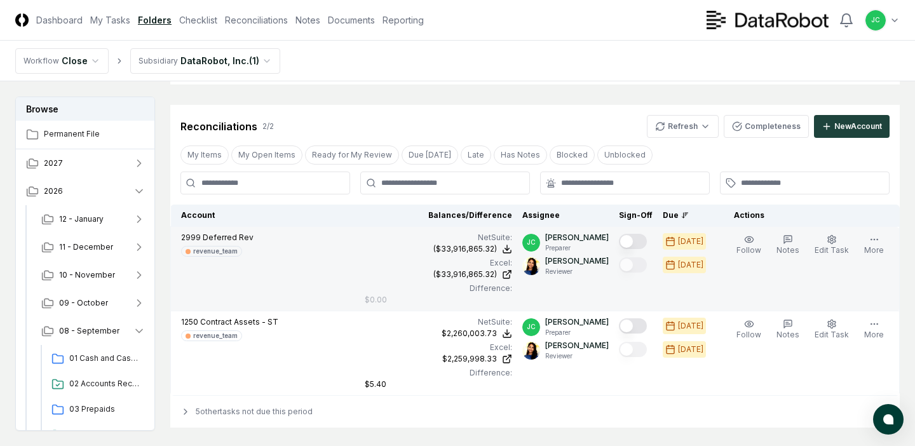
click at [633, 245] on button "Mark complete" at bounding box center [633, 241] width 28 height 15
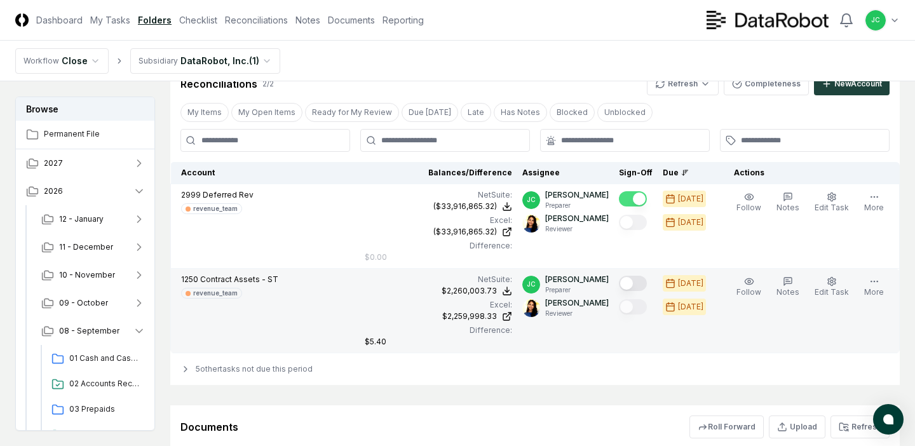
scroll to position [2327, 0]
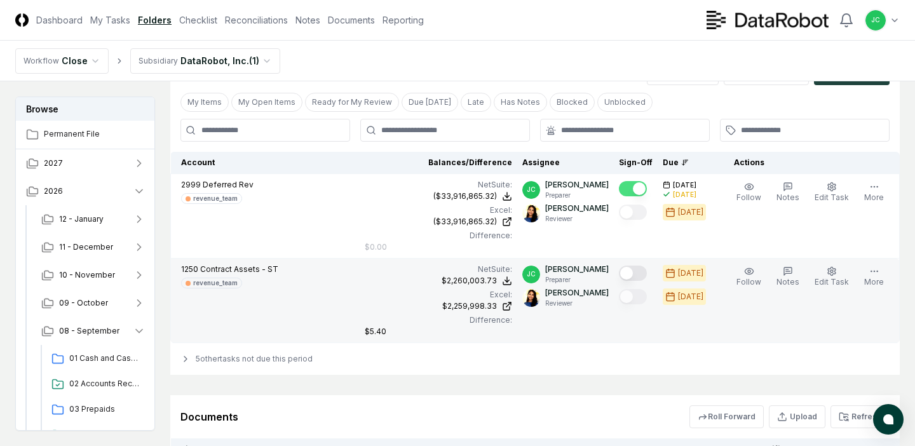
click at [646, 271] on button "Mark complete" at bounding box center [633, 272] width 28 height 15
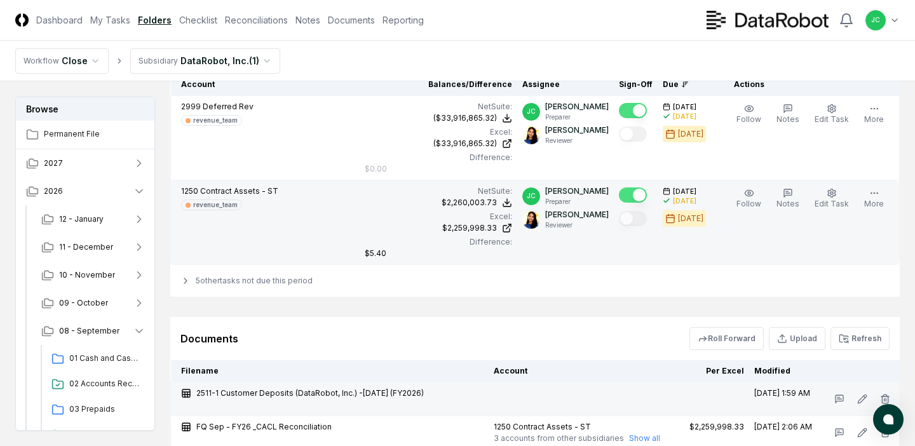
scroll to position [2247, 0]
